Goal: Go to known website: Access a specific website the user already knows

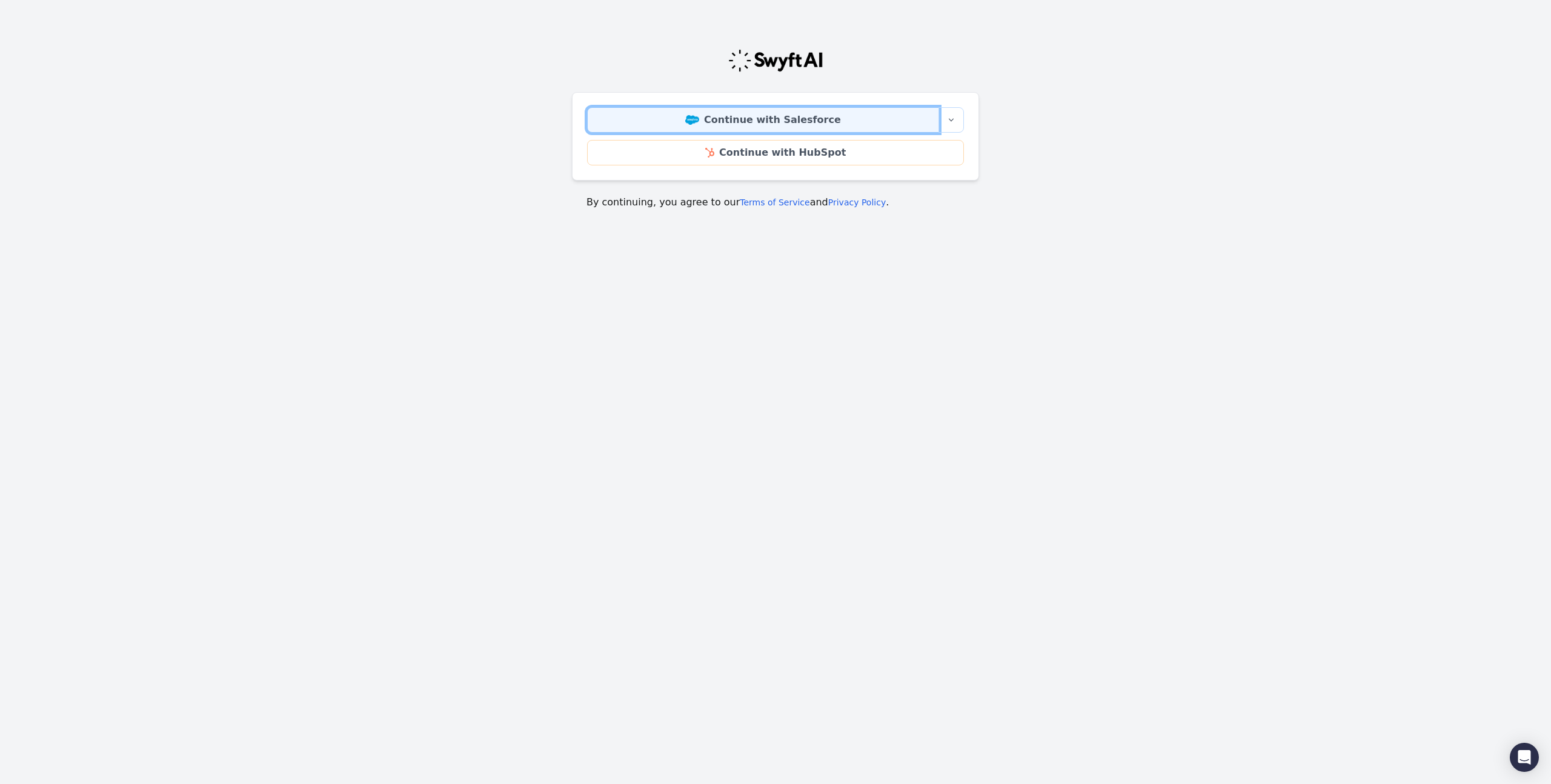
click at [838, 123] on link "Continue with Salesforce" at bounding box center [762, 120] width 352 height 26
click at [800, 122] on link "Continue with Salesforce" at bounding box center [762, 120] width 352 height 26
click at [810, 125] on link "Continue with Salesforce" at bounding box center [762, 120] width 352 height 26
